Goal: Transaction & Acquisition: Purchase product/service

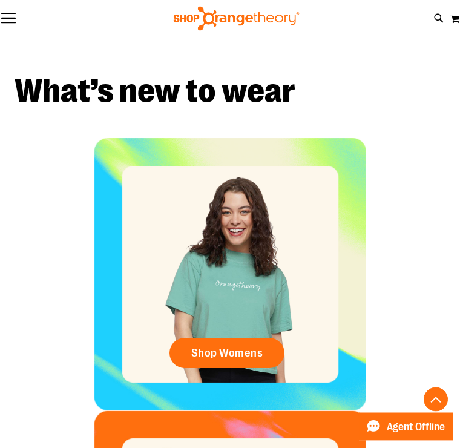
scroll to position [462, 0]
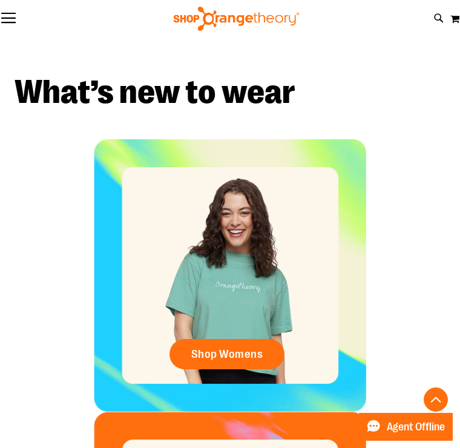
click at [228, 350] on span "Shop Womens" at bounding box center [227, 354] width 72 height 13
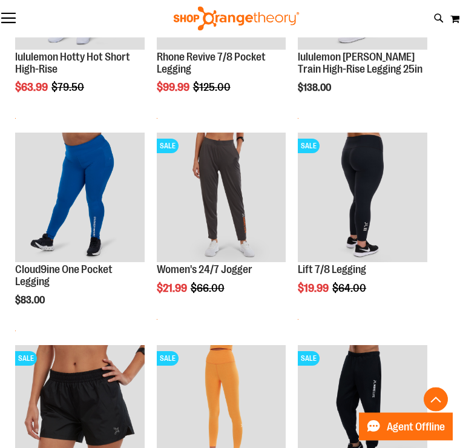
scroll to position [507, 0]
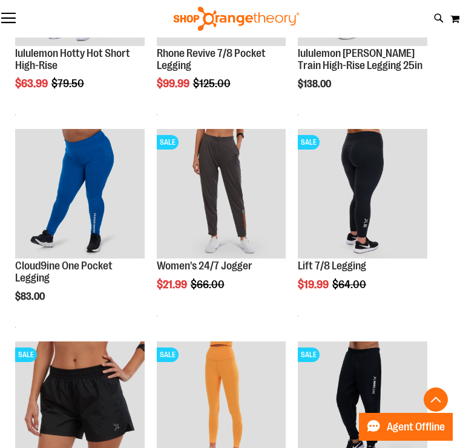
click at [199, 265] on link "Women's 24/7 Jogger" at bounding box center [205, 266] width 96 height 12
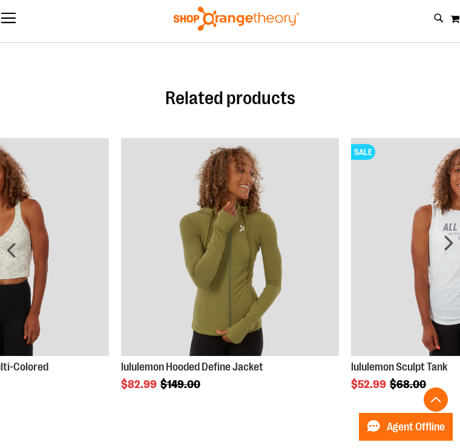
scroll to position [966, 0]
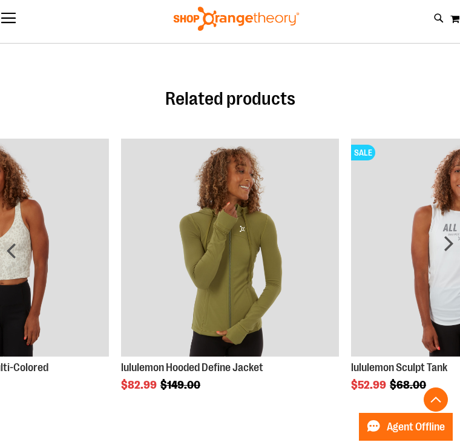
click at [379, 287] on img "Product Page Link" at bounding box center [460, 248] width 218 height 218
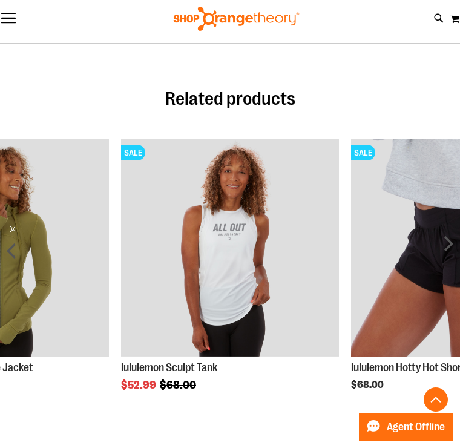
click at [454, 245] on div "next" at bounding box center [448, 255] width 24 height 282
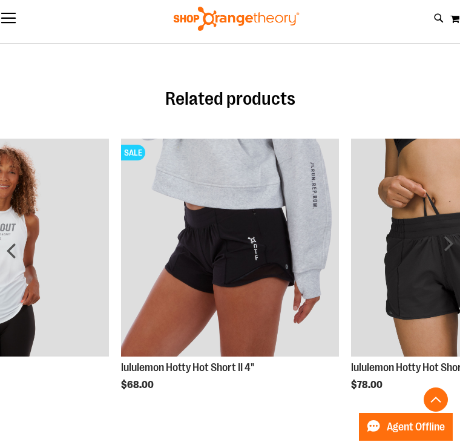
click at [442, 228] on div "next" at bounding box center [448, 255] width 24 height 282
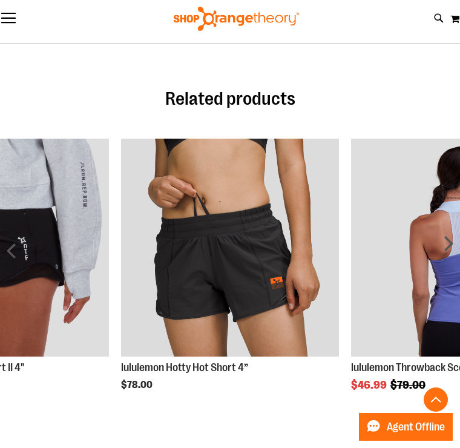
click at [448, 243] on div "next" at bounding box center [448, 255] width 24 height 282
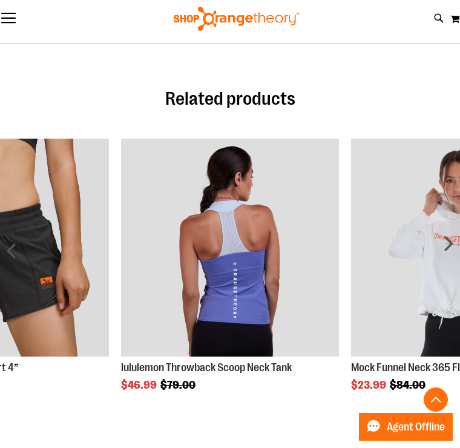
click at [444, 243] on div "next" at bounding box center [448, 255] width 24 height 282
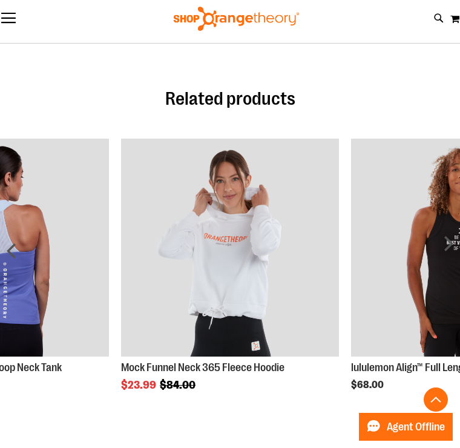
click at [451, 236] on div "next" at bounding box center [448, 255] width 24 height 282
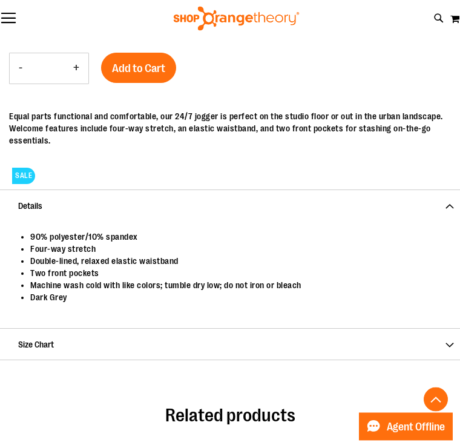
scroll to position [657, 0]
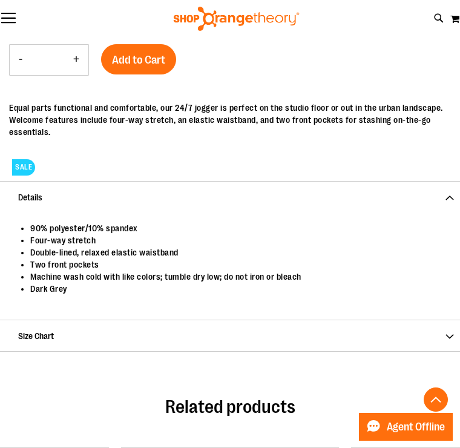
click at [452, 331] on span "Size Chart" at bounding box center [230, 335] width 460 height 31
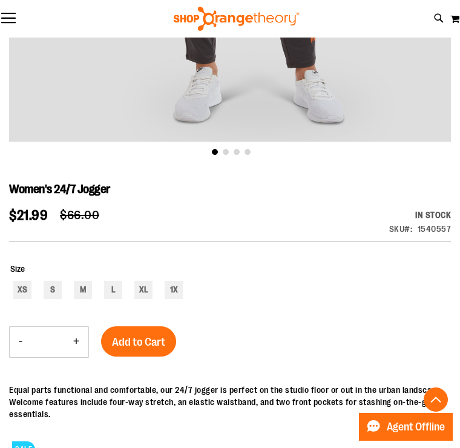
scroll to position [371, 0]
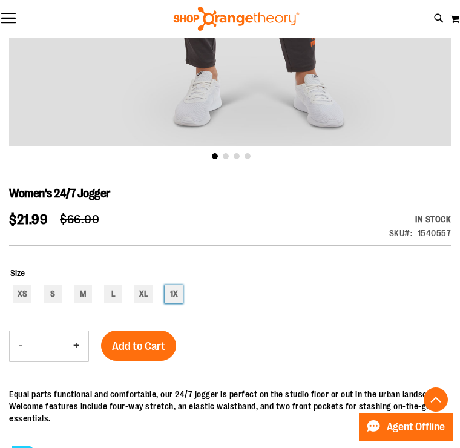
click at [174, 287] on div "1X" at bounding box center [174, 294] width 18 height 18
type input "***"
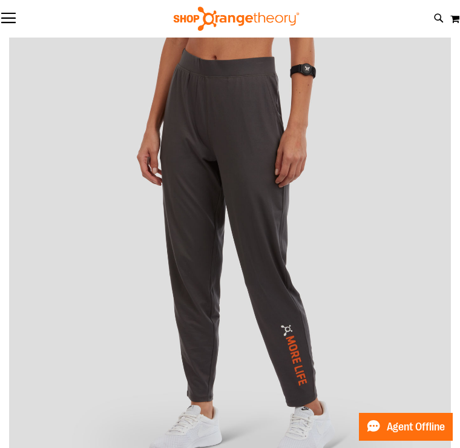
scroll to position [0, 0]
